Goal: Information Seeking & Learning: Learn about a topic

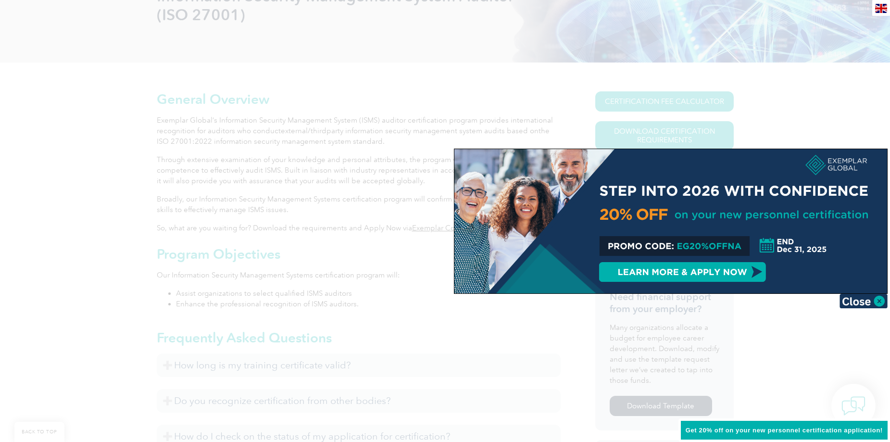
scroll to position [192, 0]
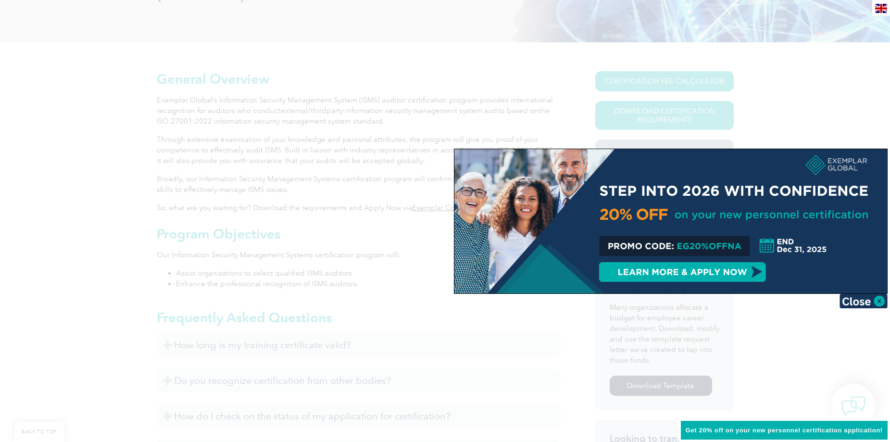
click at [847, 97] on div at bounding box center [445, 221] width 890 height 442
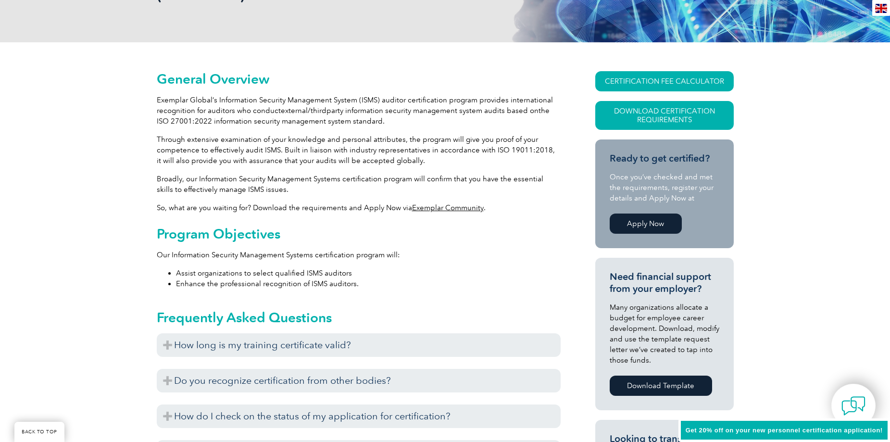
click at [874, 10] on div "en" at bounding box center [881, 8] width 18 height 16
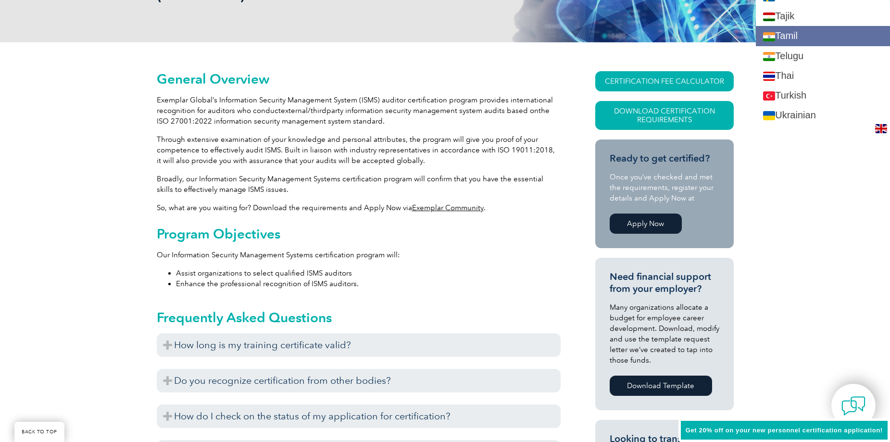
scroll to position [1779, 0]
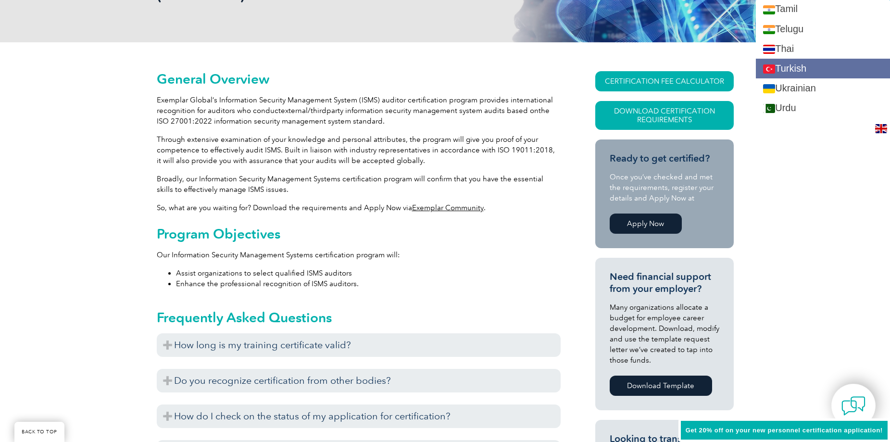
click at [816, 67] on link "Turkish" at bounding box center [823, 69] width 134 height 20
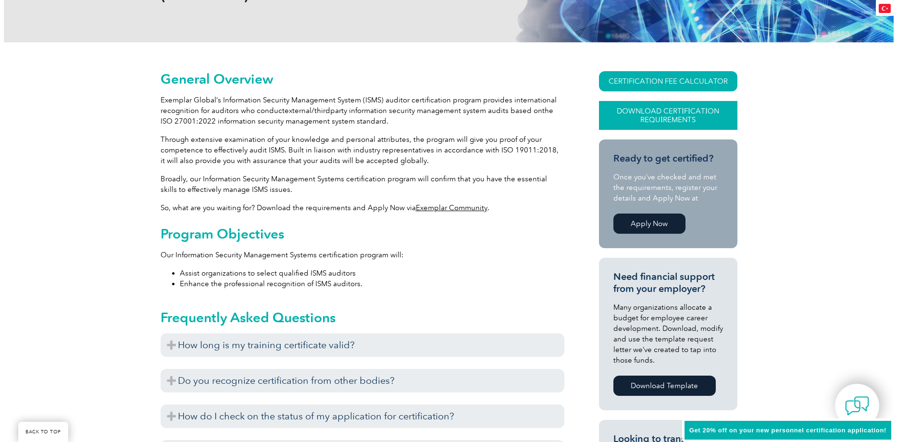
scroll to position [0, 0]
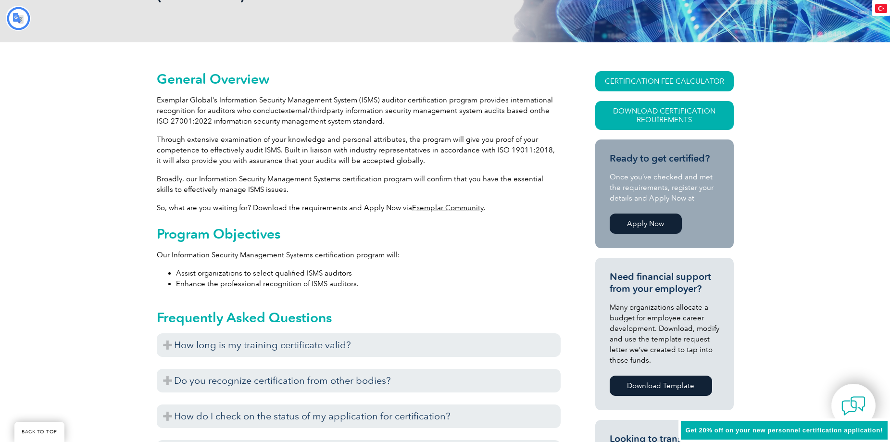
type input "Aramak"
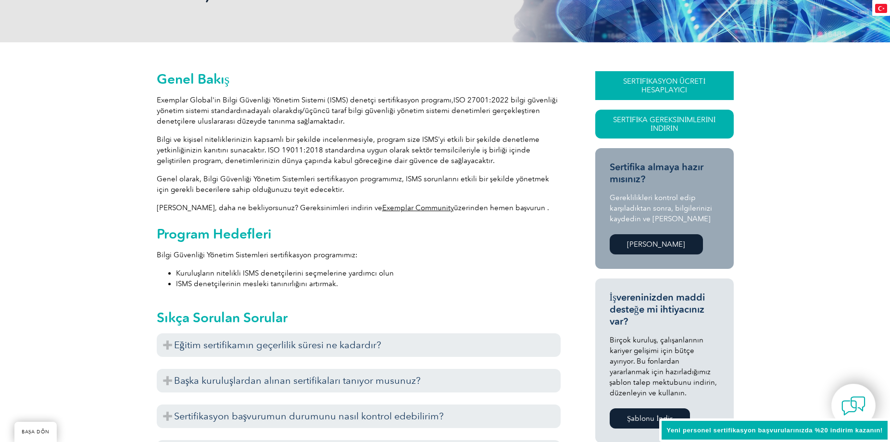
click at [650, 91] on font "SERTİFİKASYON ÜCRETİ HESAPLAYICI" at bounding box center [664, 85] width 83 height 17
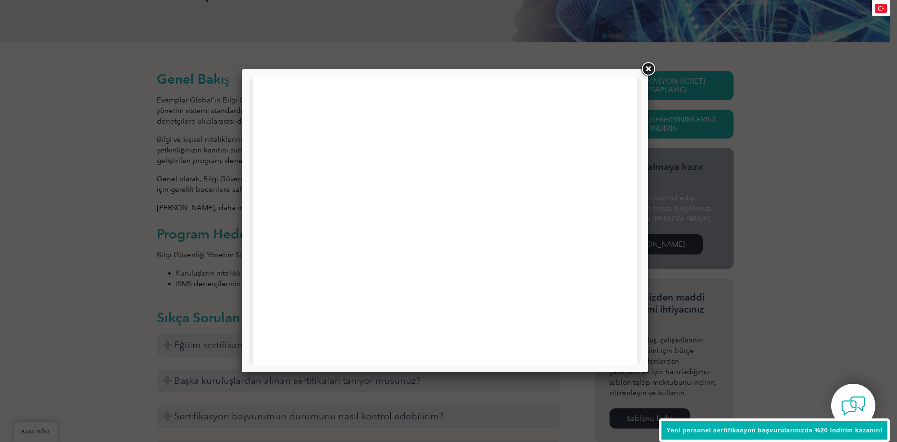
click at [649, 68] on link at bounding box center [647, 69] width 17 height 17
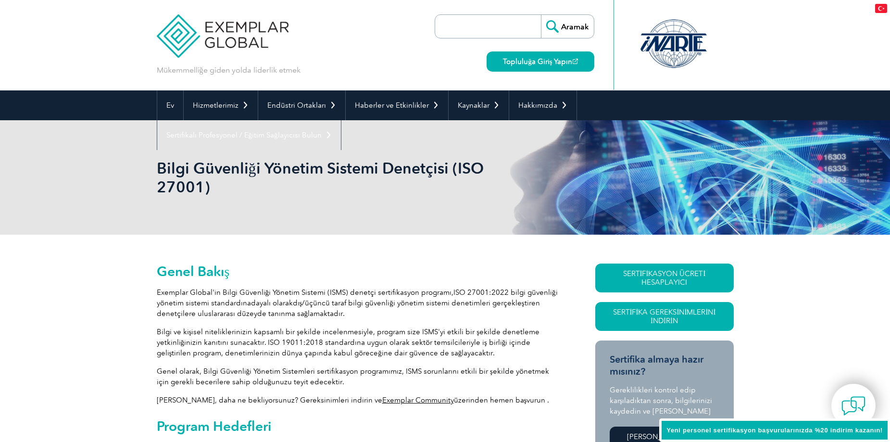
click at [877, 9] on img at bounding box center [881, 8] width 12 height 9
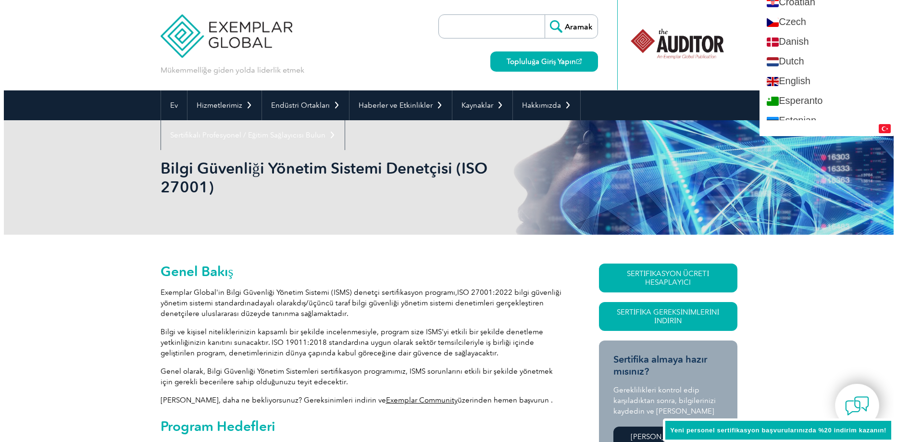
scroll to position [337, 0]
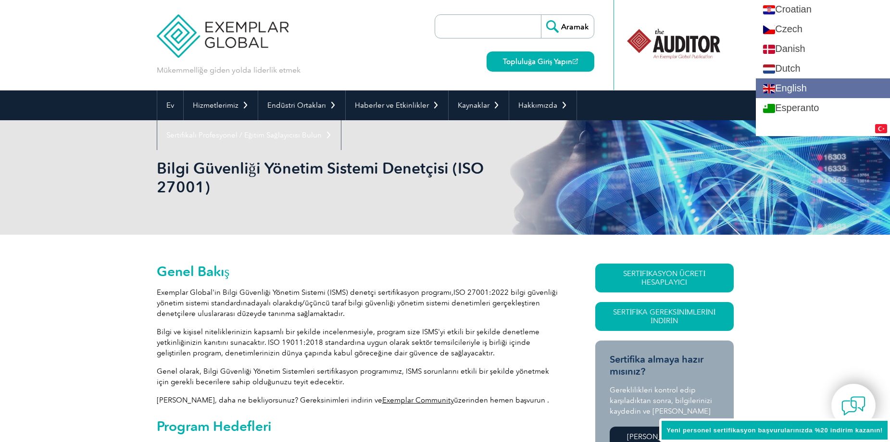
click at [837, 86] on link "English" at bounding box center [823, 88] width 134 height 20
type input "Search"
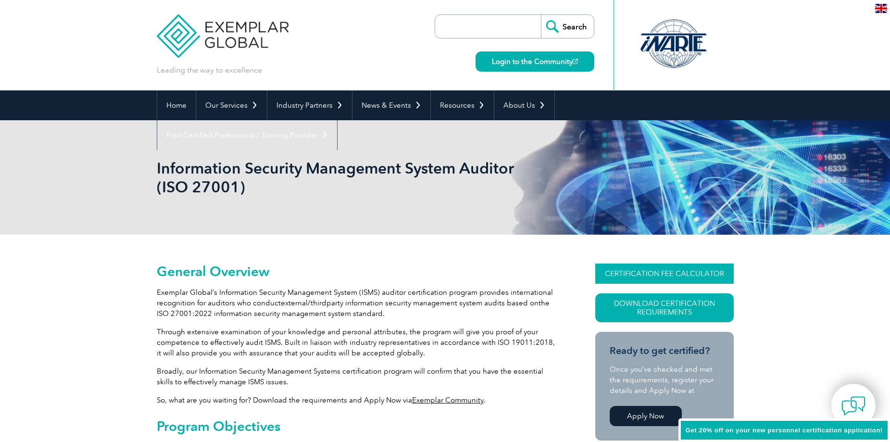
click at [641, 272] on link "CERTIFICATION FEE CALCULATOR" at bounding box center [664, 273] width 138 height 20
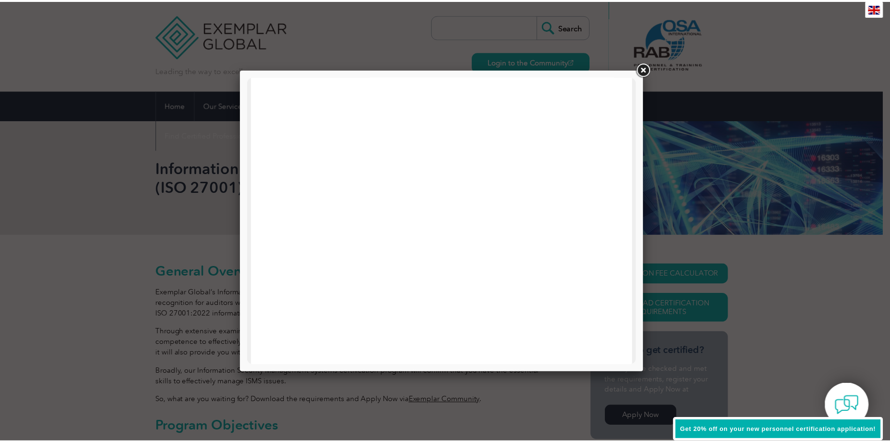
scroll to position [459, 0]
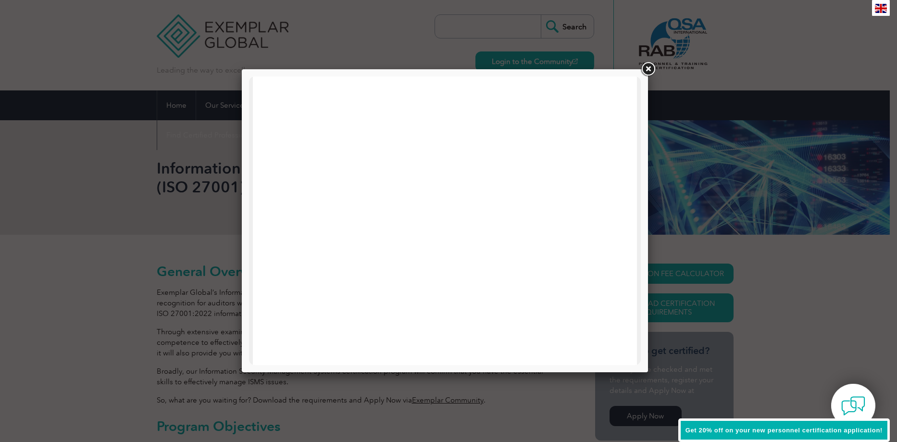
click at [646, 73] on link at bounding box center [647, 69] width 17 height 17
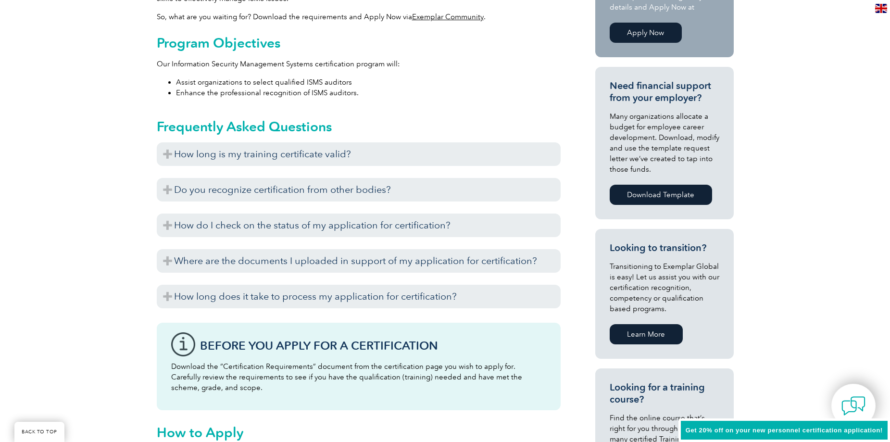
scroll to position [385, 0]
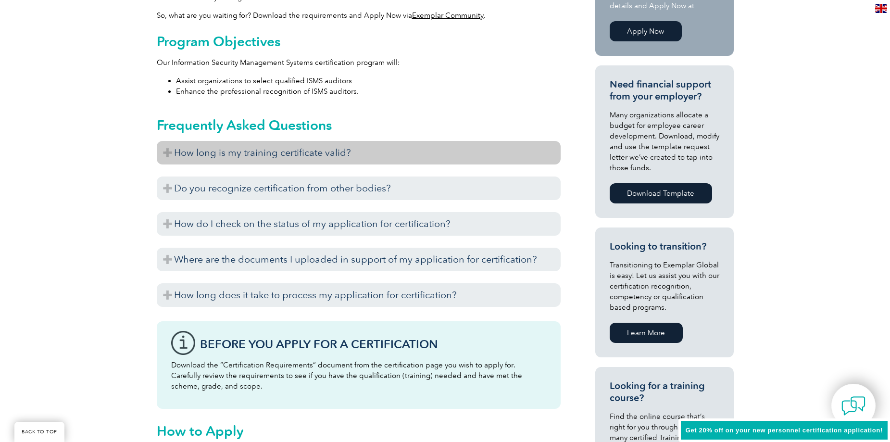
click at [284, 158] on h3 "How long is my training certificate valid?" at bounding box center [359, 153] width 404 height 24
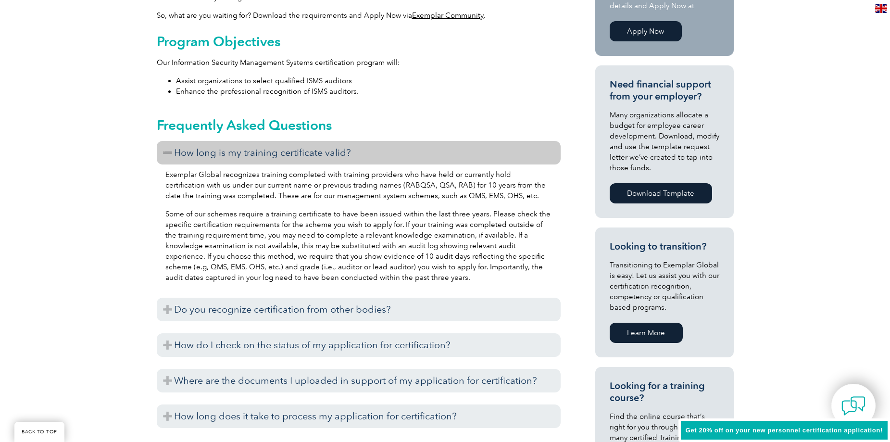
click at [284, 155] on h3 "How long is my training certificate valid?" at bounding box center [359, 153] width 404 height 24
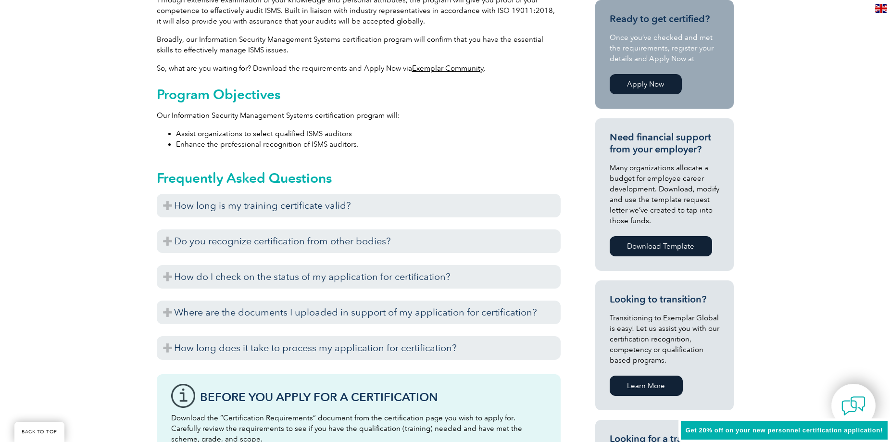
scroll to position [288, 0]
